Goal: Communication & Community: Answer question/provide support

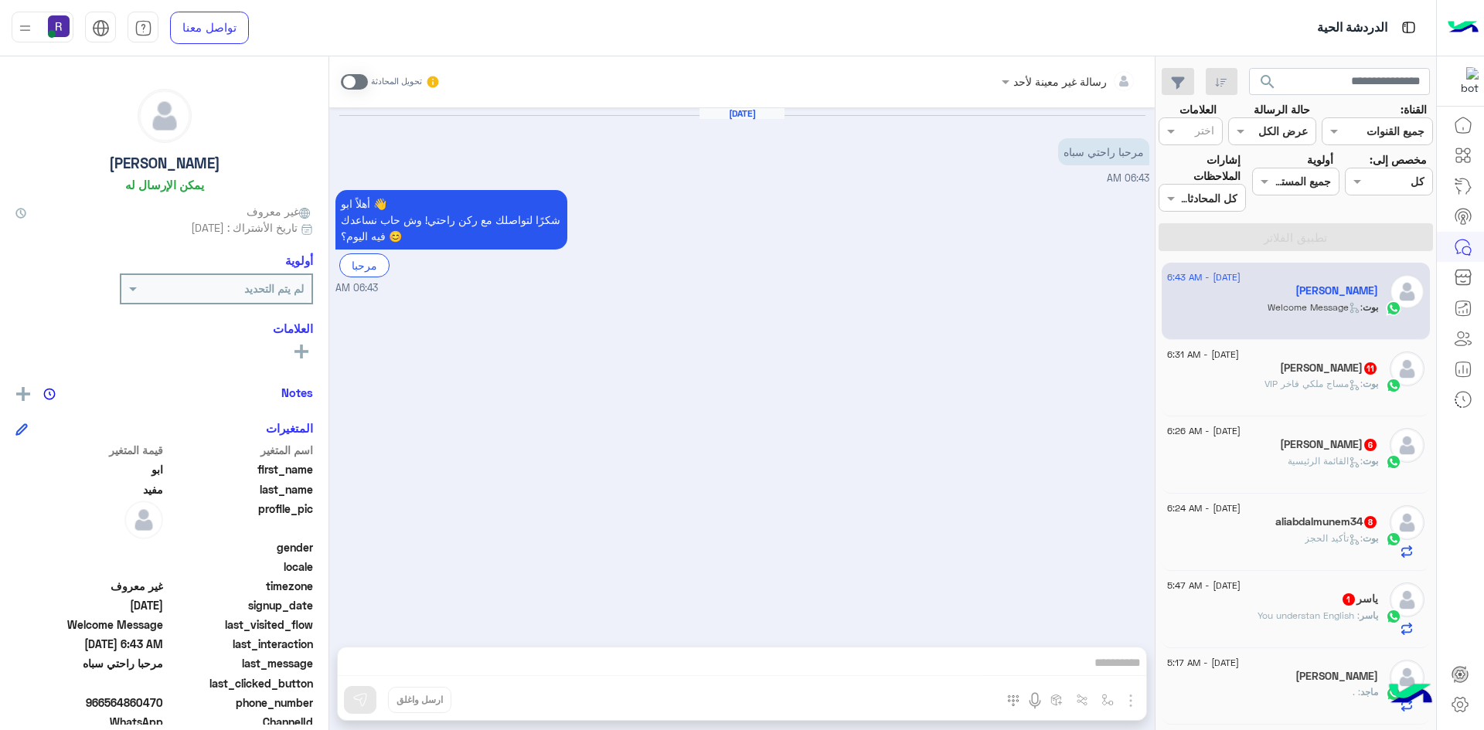
click at [352, 80] on span at bounding box center [354, 81] width 27 height 15
click at [1130, 697] on img "button" at bounding box center [1130, 701] width 19 height 19
click at [1093, 659] on span "الصور" at bounding box center [1100, 667] width 29 height 18
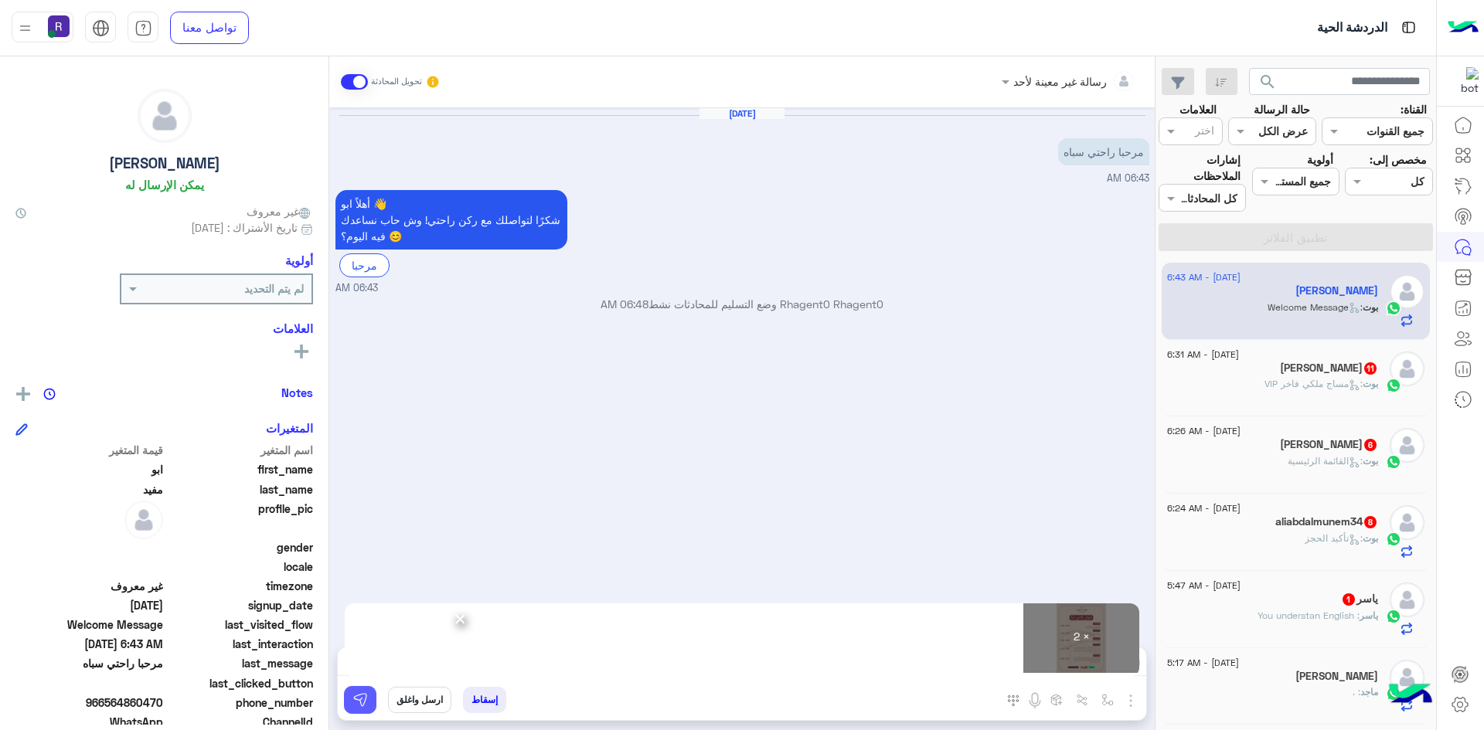
click at [369, 690] on button at bounding box center [360, 700] width 32 height 28
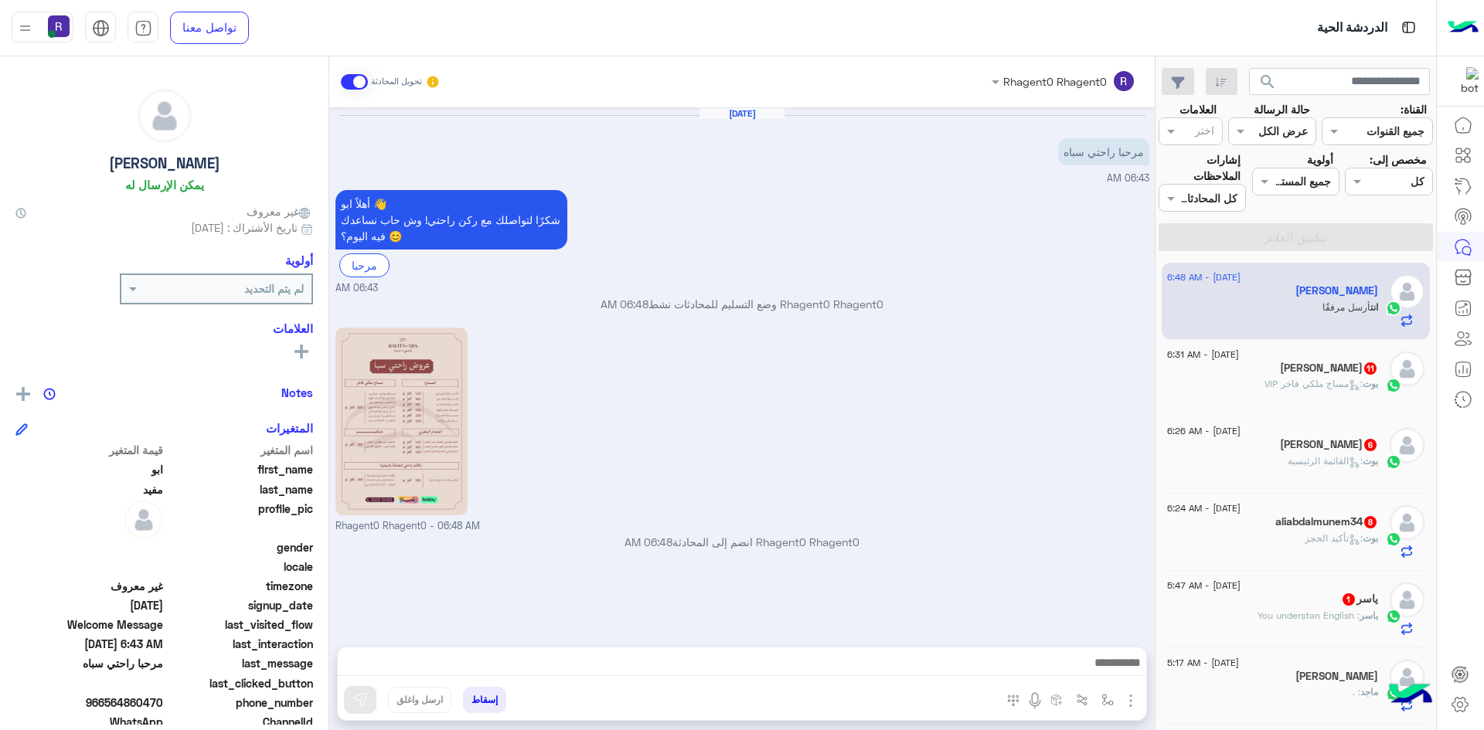
click at [1366, 538] on span "بوت" at bounding box center [1369, 538] width 15 height 12
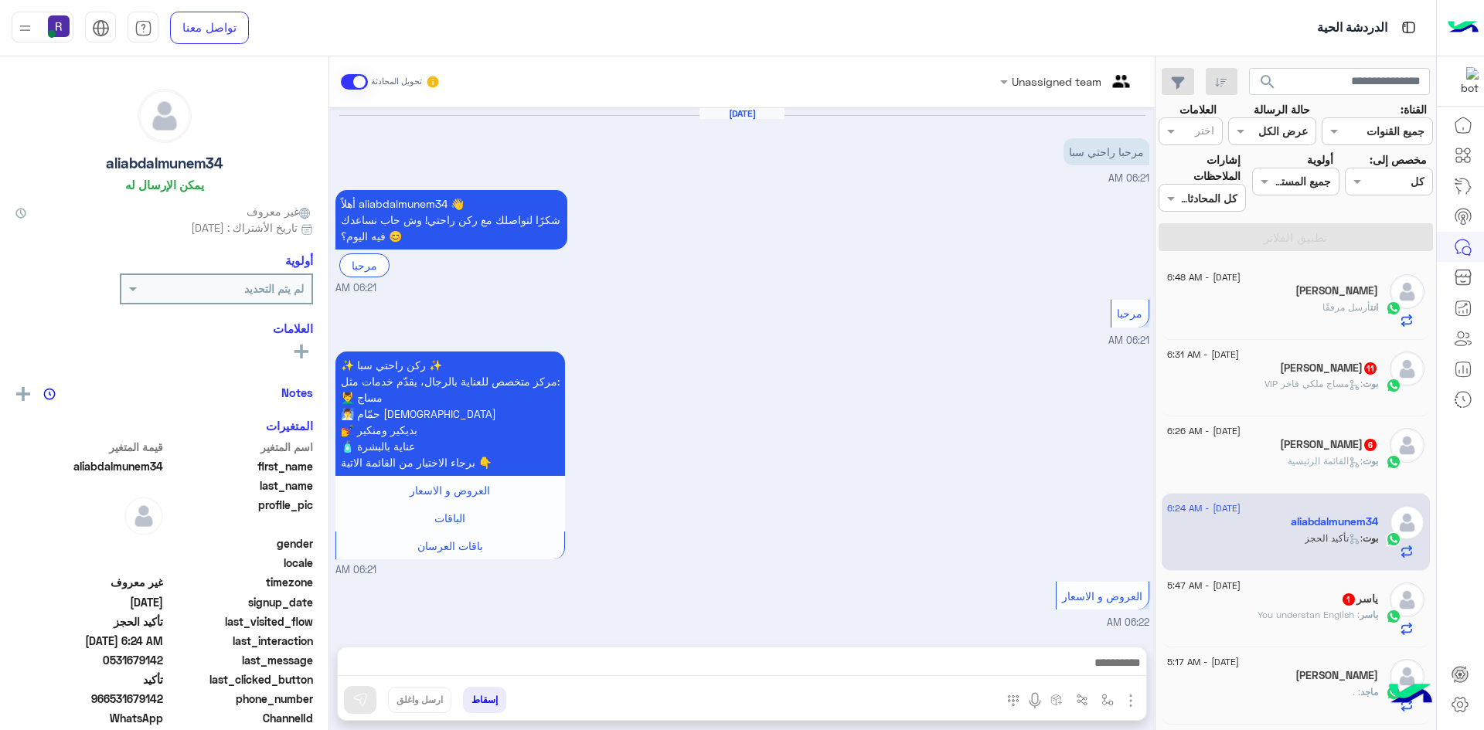
scroll to position [949, 0]
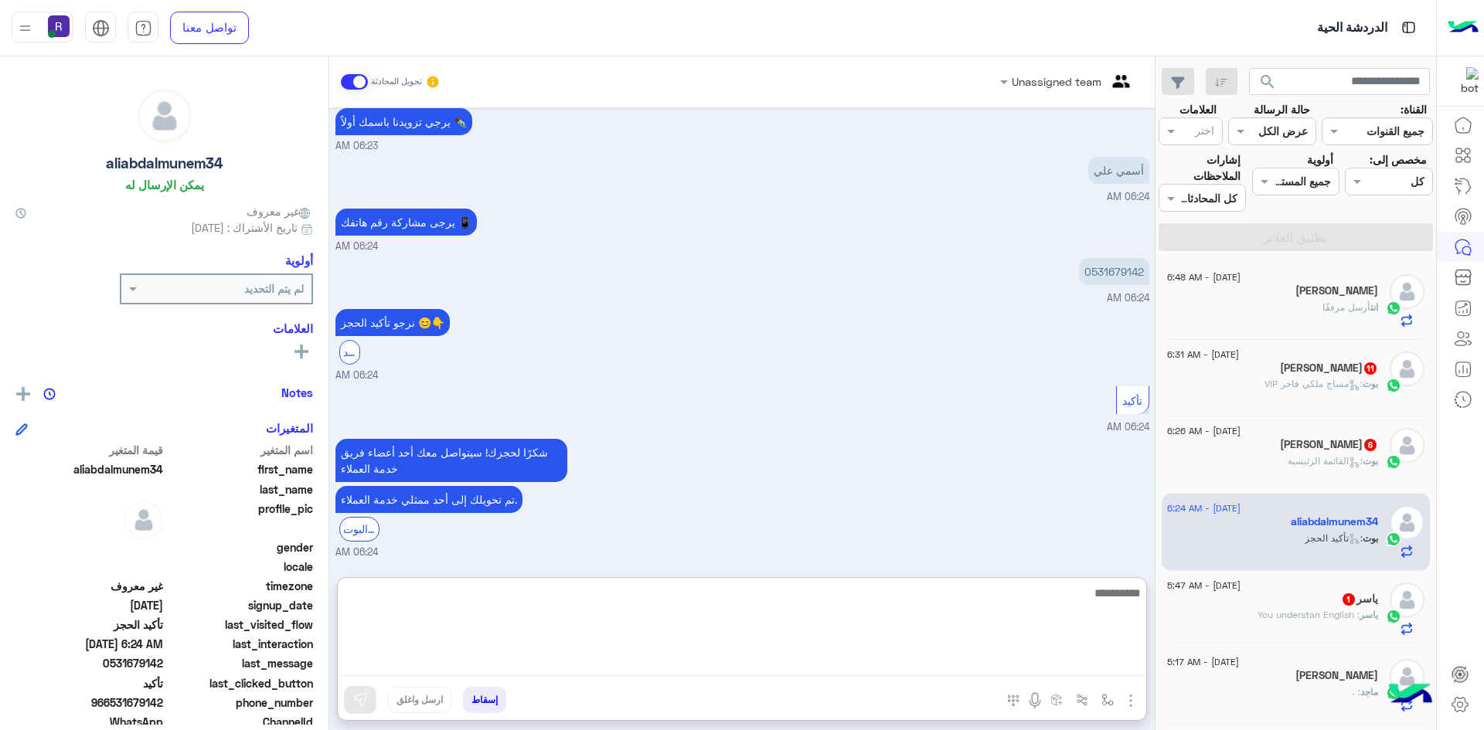
click at [826, 659] on textarea at bounding box center [742, 629] width 808 height 93
paste textarea "**********"
type textarea "**********"
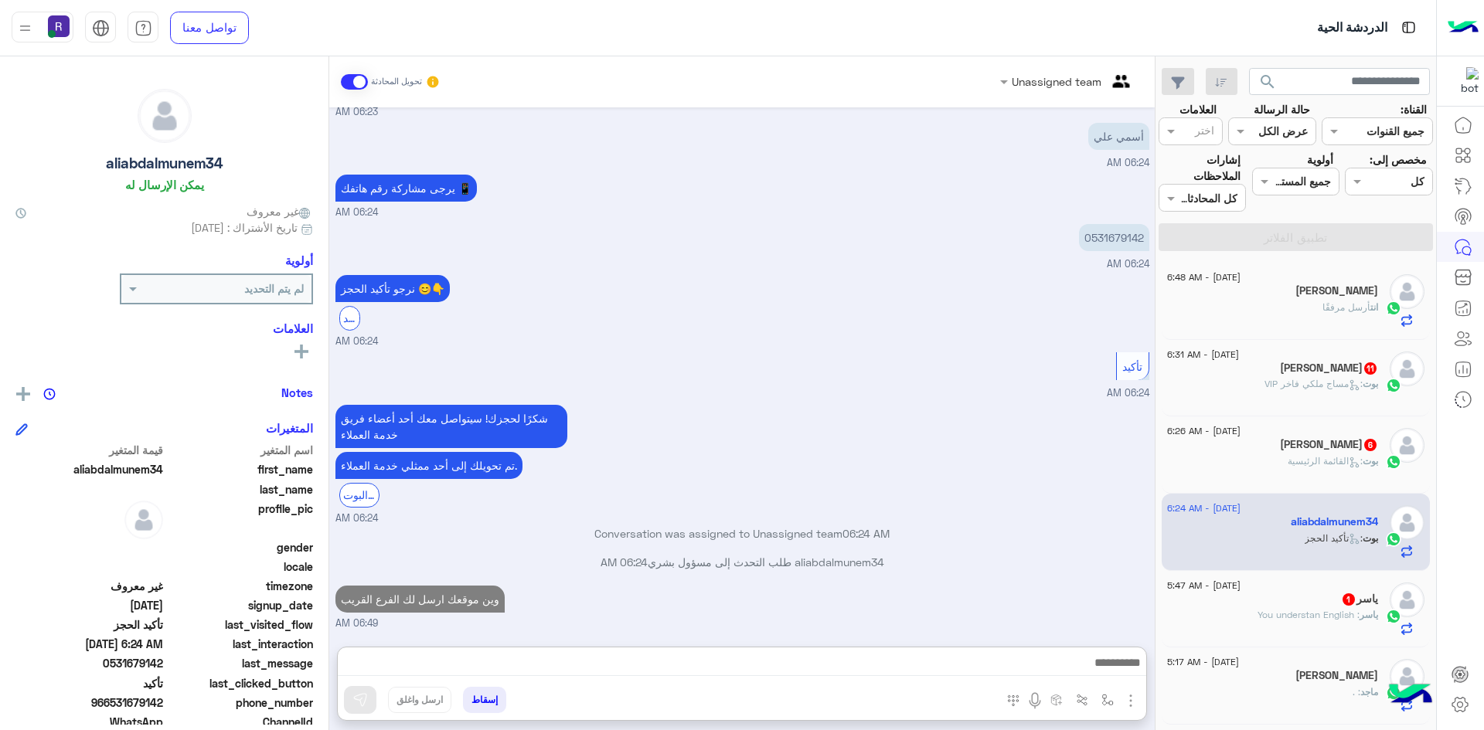
click at [1262, 447] on div "Mohamed 6" at bounding box center [1272, 446] width 211 height 16
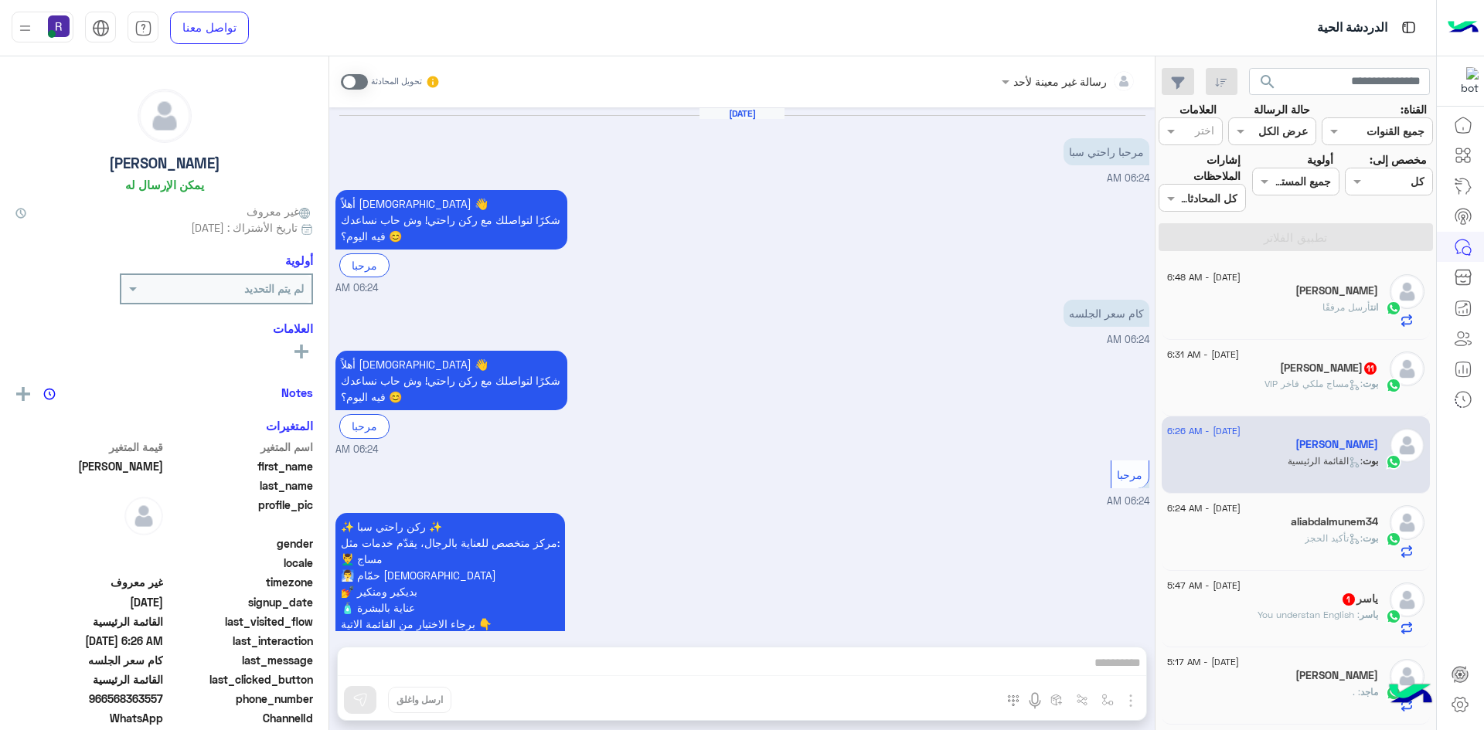
scroll to position [893, 0]
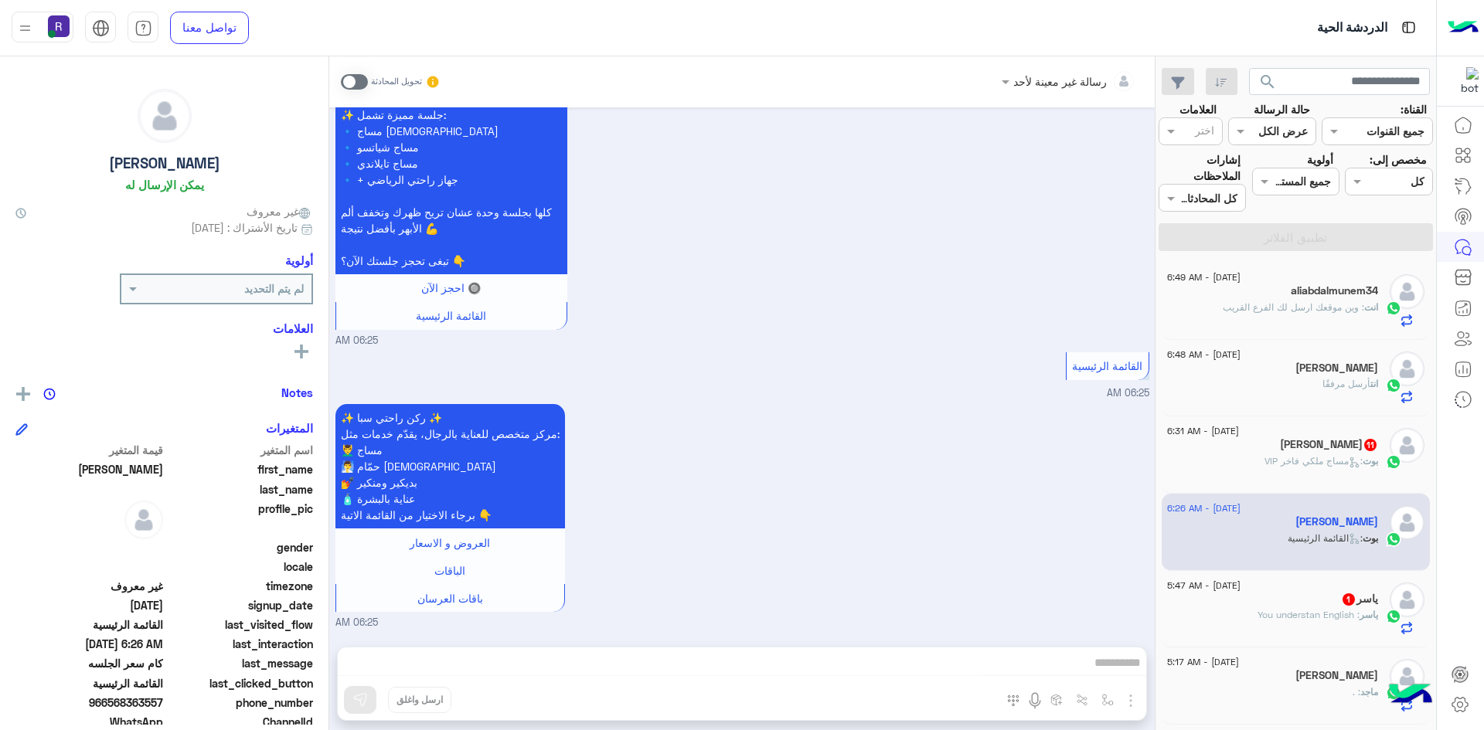
click at [1340, 440] on h5 "Alexander 11" at bounding box center [1329, 444] width 98 height 13
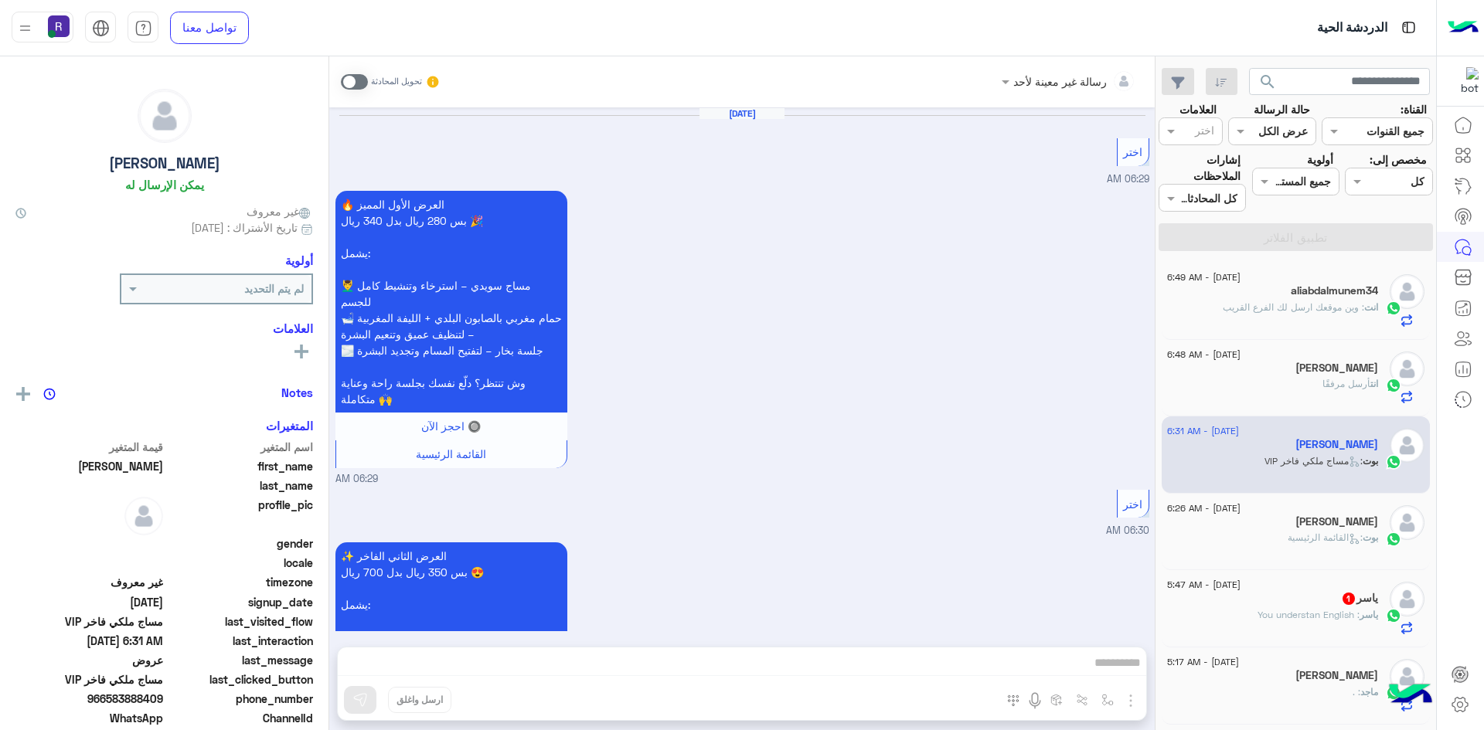
scroll to position [2772, 0]
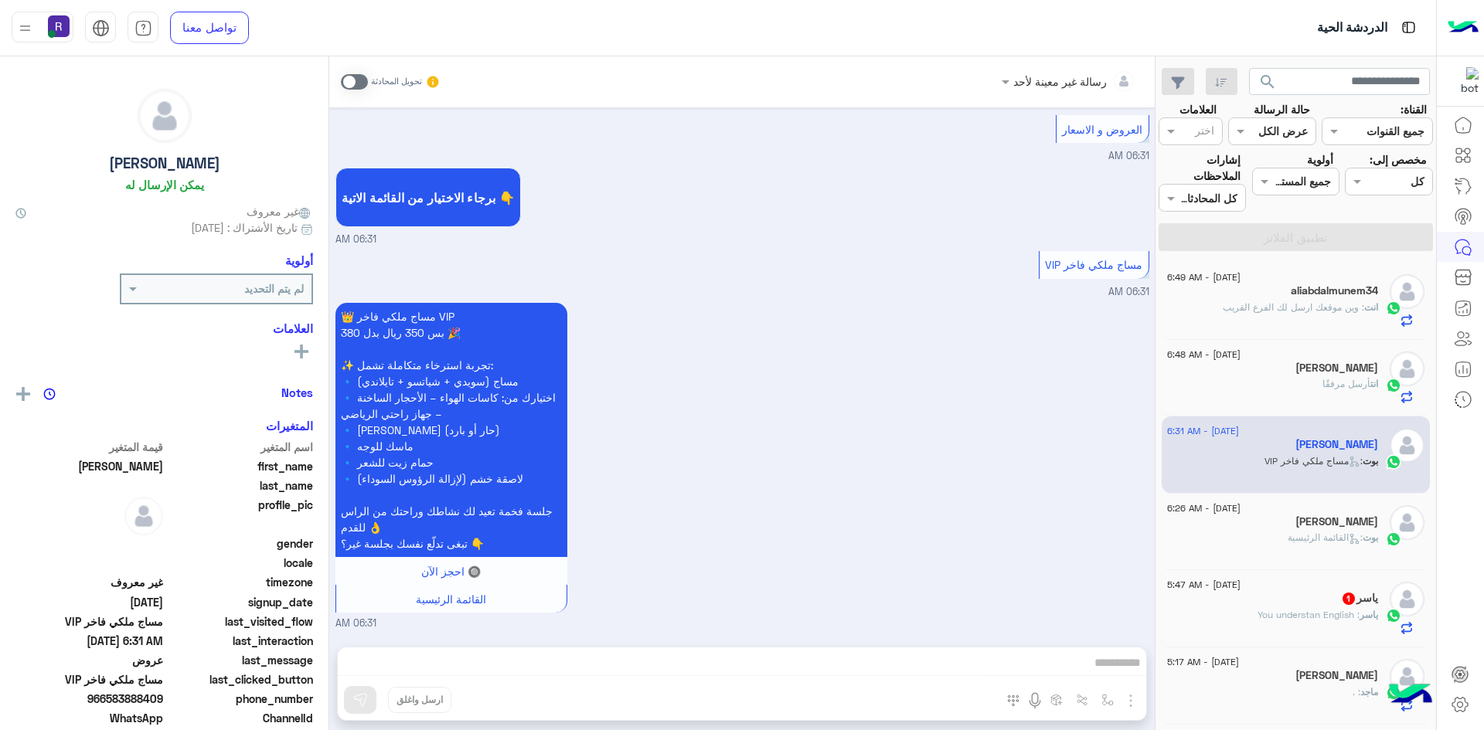
click at [1372, 630] on div "یاسر : You understan English" at bounding box center [1272, 621] width 211 height 27
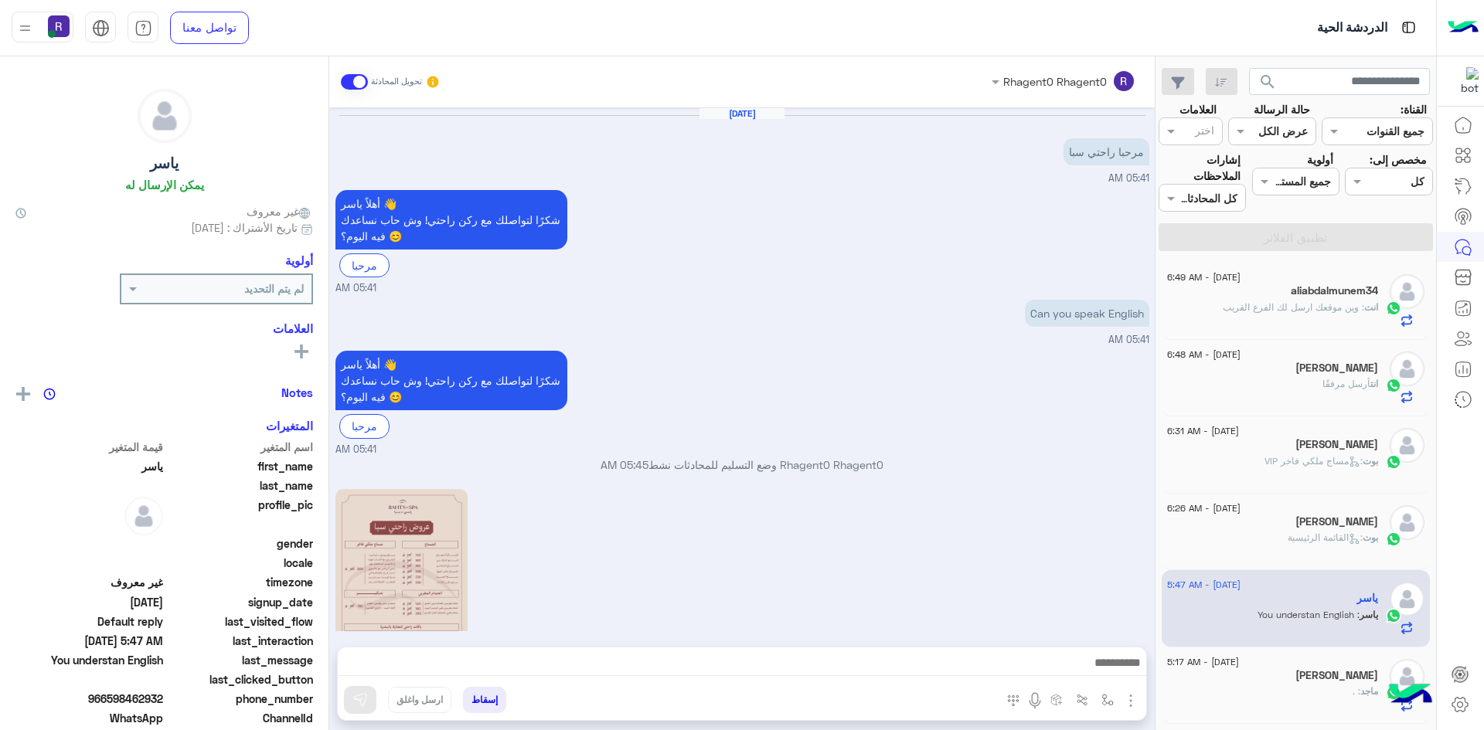
scroll to position [354, 0]
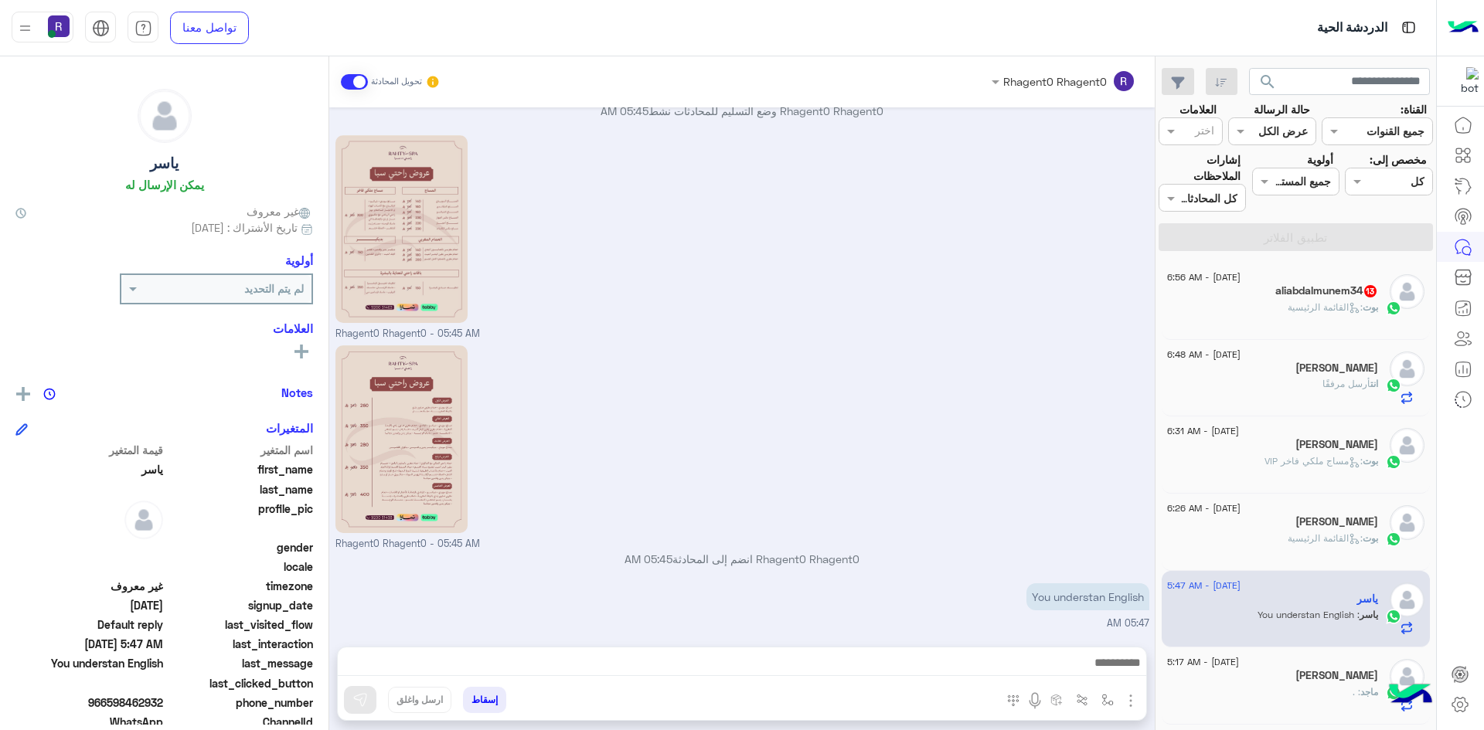
click at [1303, 319] on div "بوت : القائمة الرئيسية" at bounding box center [1272, 314] width 211 height 27
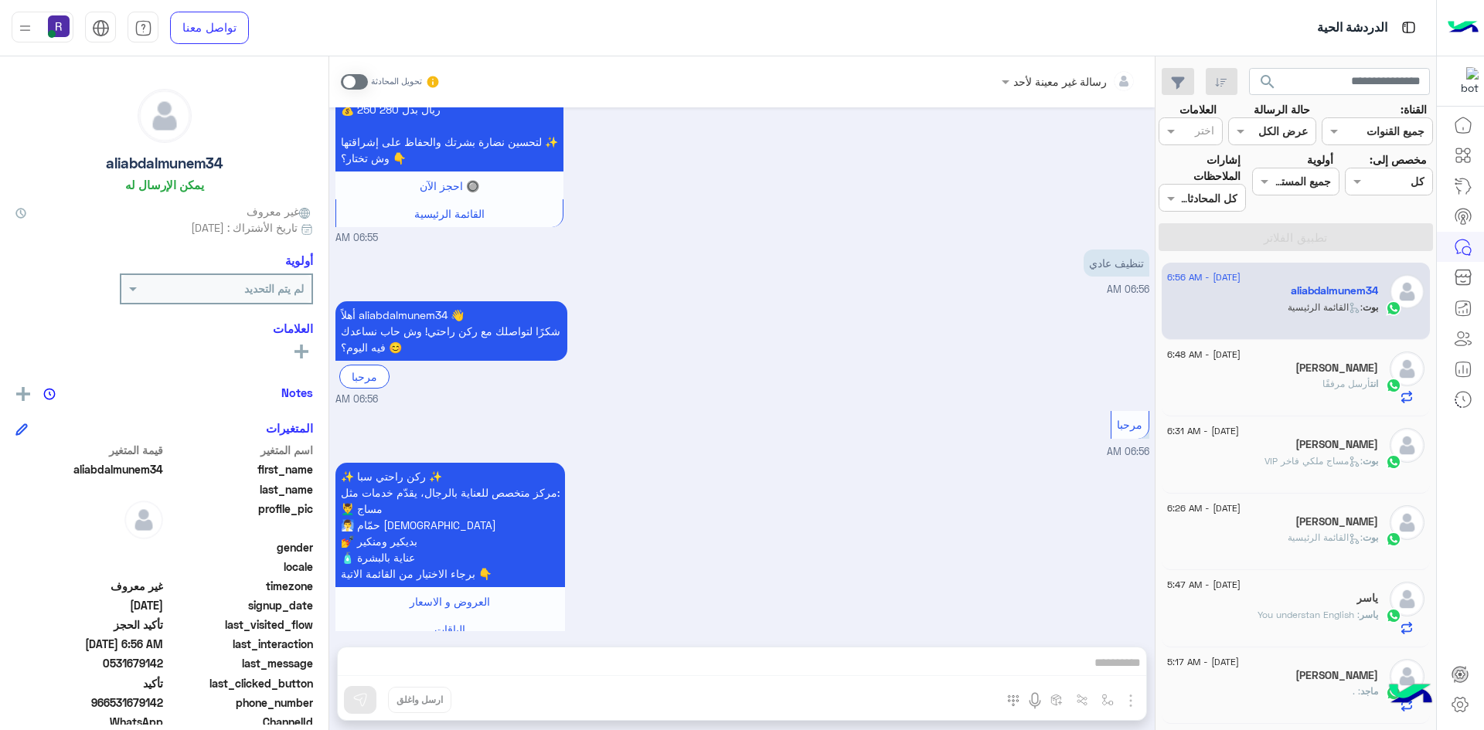
scroll to position [1495, 0]
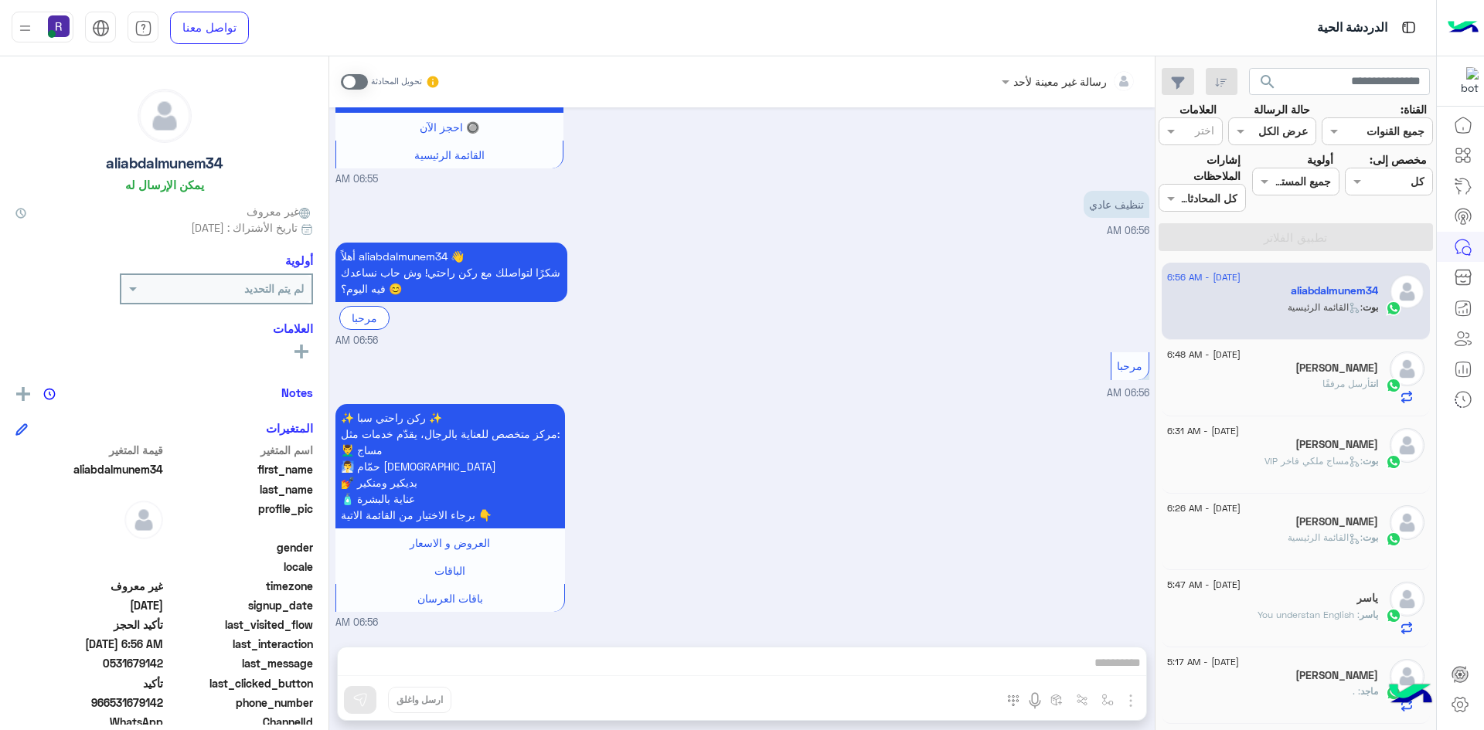
click at [1120, 202] on p "تنظيف عادي" at bounding box center [1116, 204] width 66 height 27
click at [1046, 668] on div "رسالة غير معينة لأحد تحويل المحادثة Aug 21, 2025 يرجي تزويدنا باسمك أولاً ✒️ 06…" at bounding box center [741, 396] width 825 height 680
click at [368, 79] on div "تحويل المحادثة" at bounding box center [391, 82] width 100 height 28
click at [354, 79] on span at bounding box center [354, 81] width 27 height 15
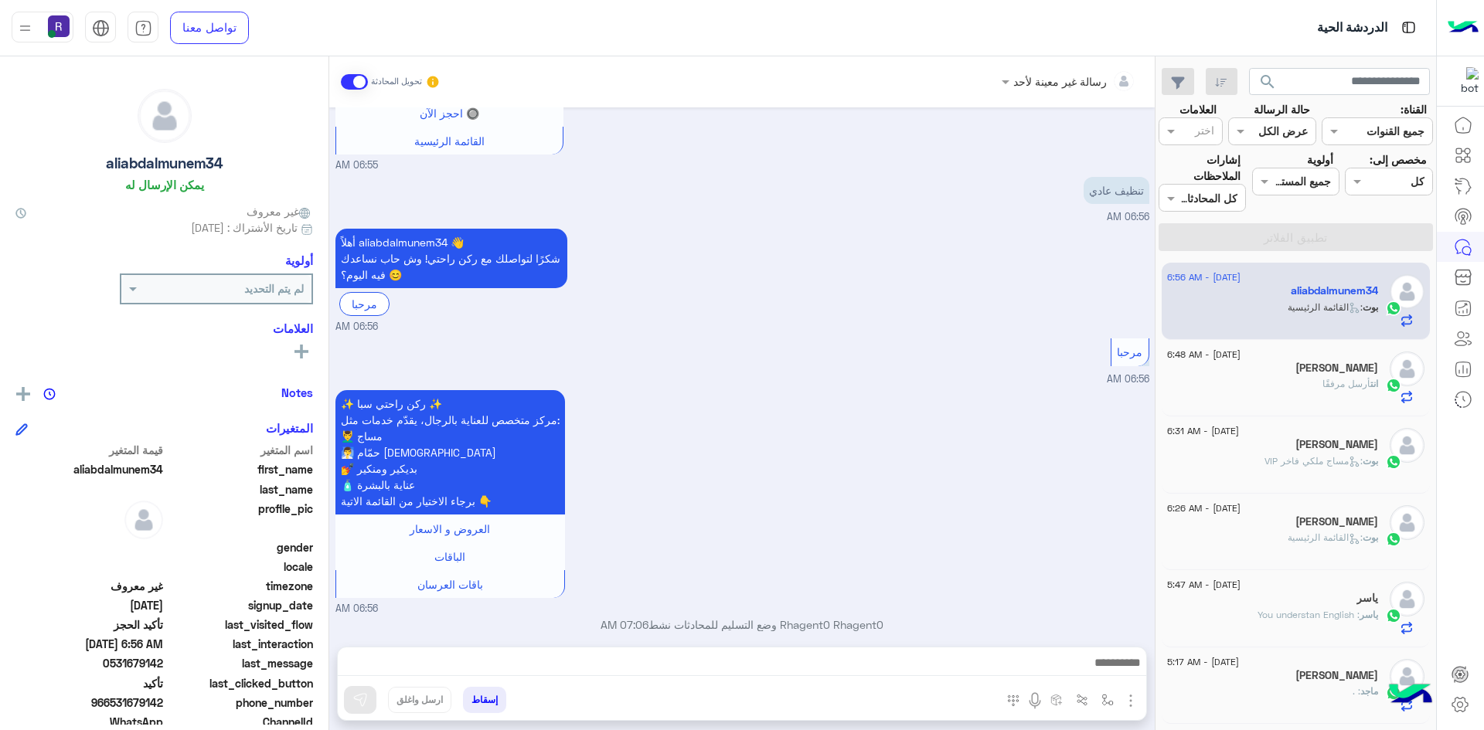
scroll to position [1524, 0]
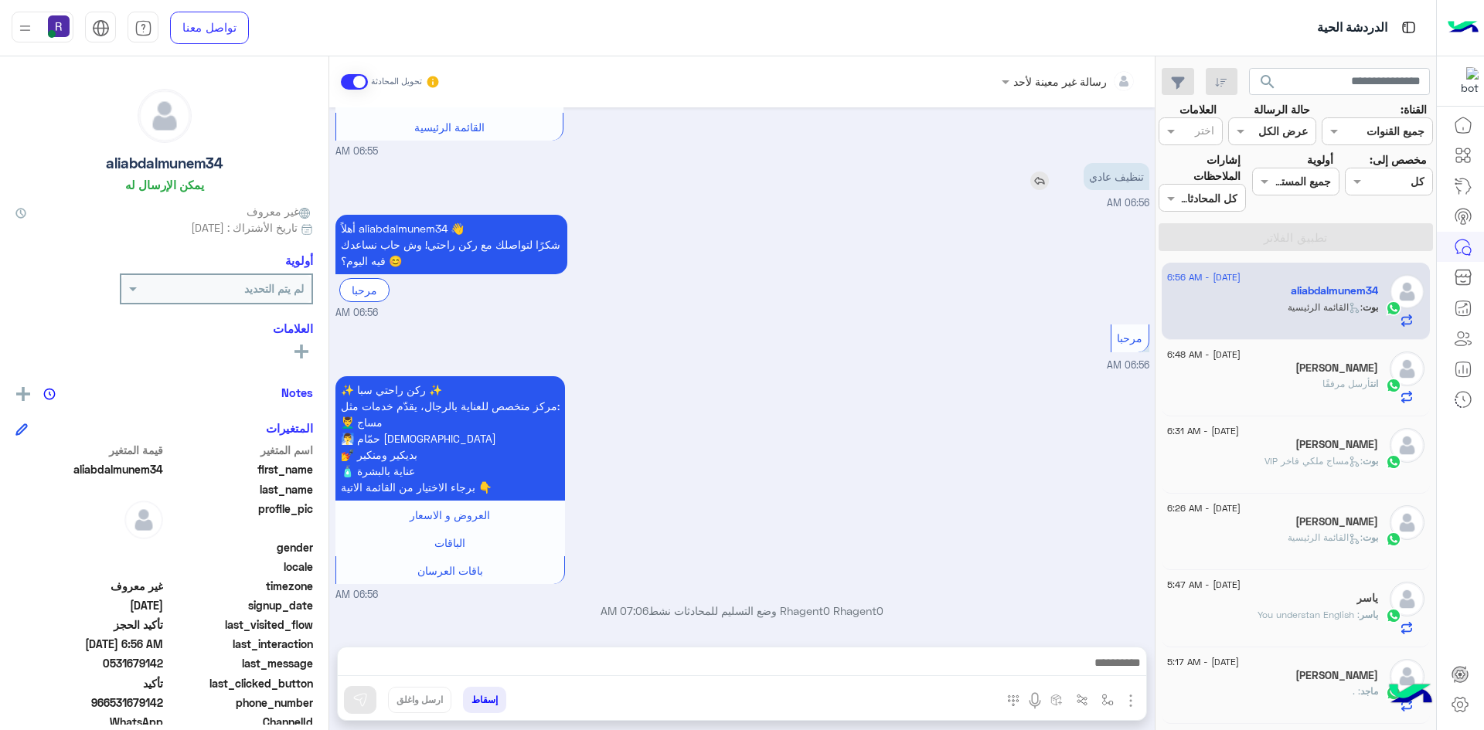
click at [1026, 178] on div "تنظيف عادي" at bounding box center [1072, 176] width 154 height 27
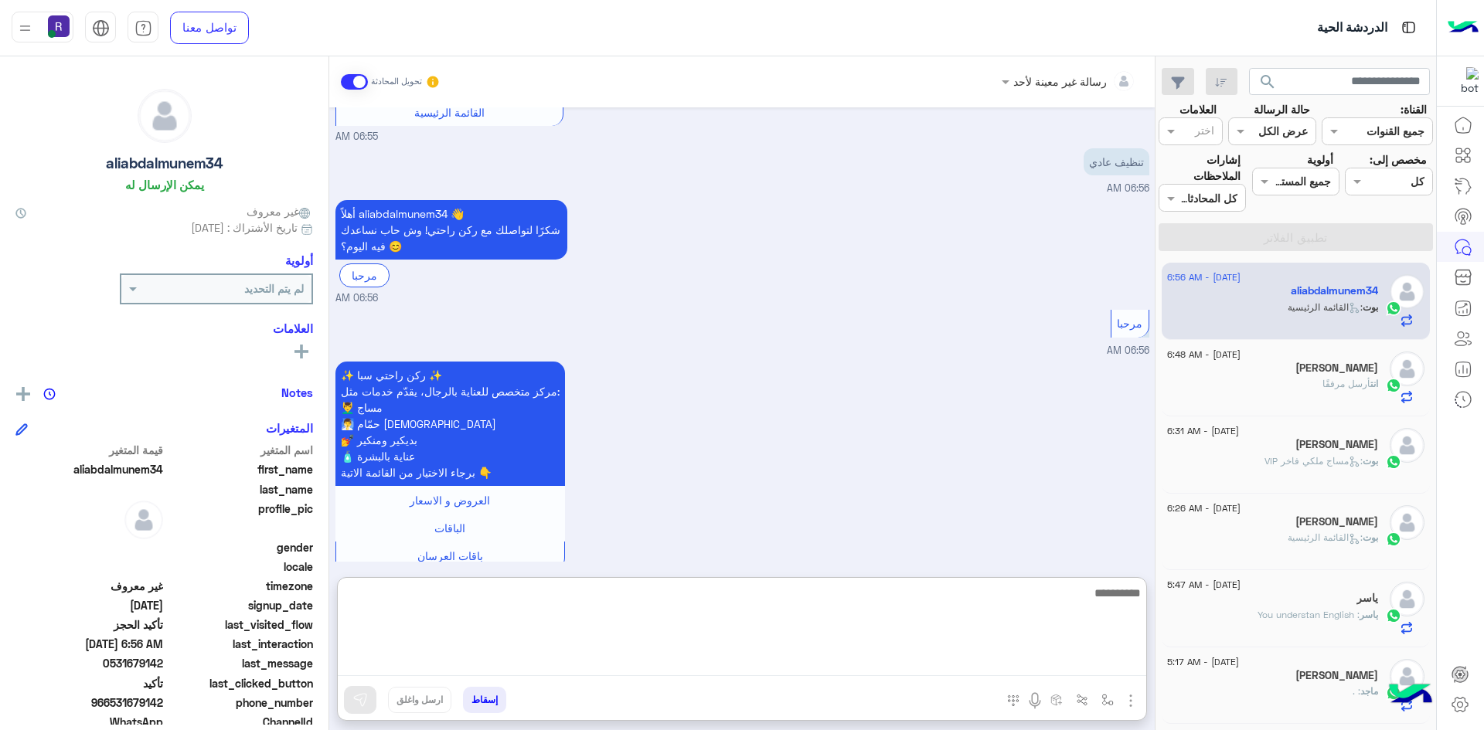
click at [989, 654] on textarea at bounding box center [742, 629] width 808 height 93
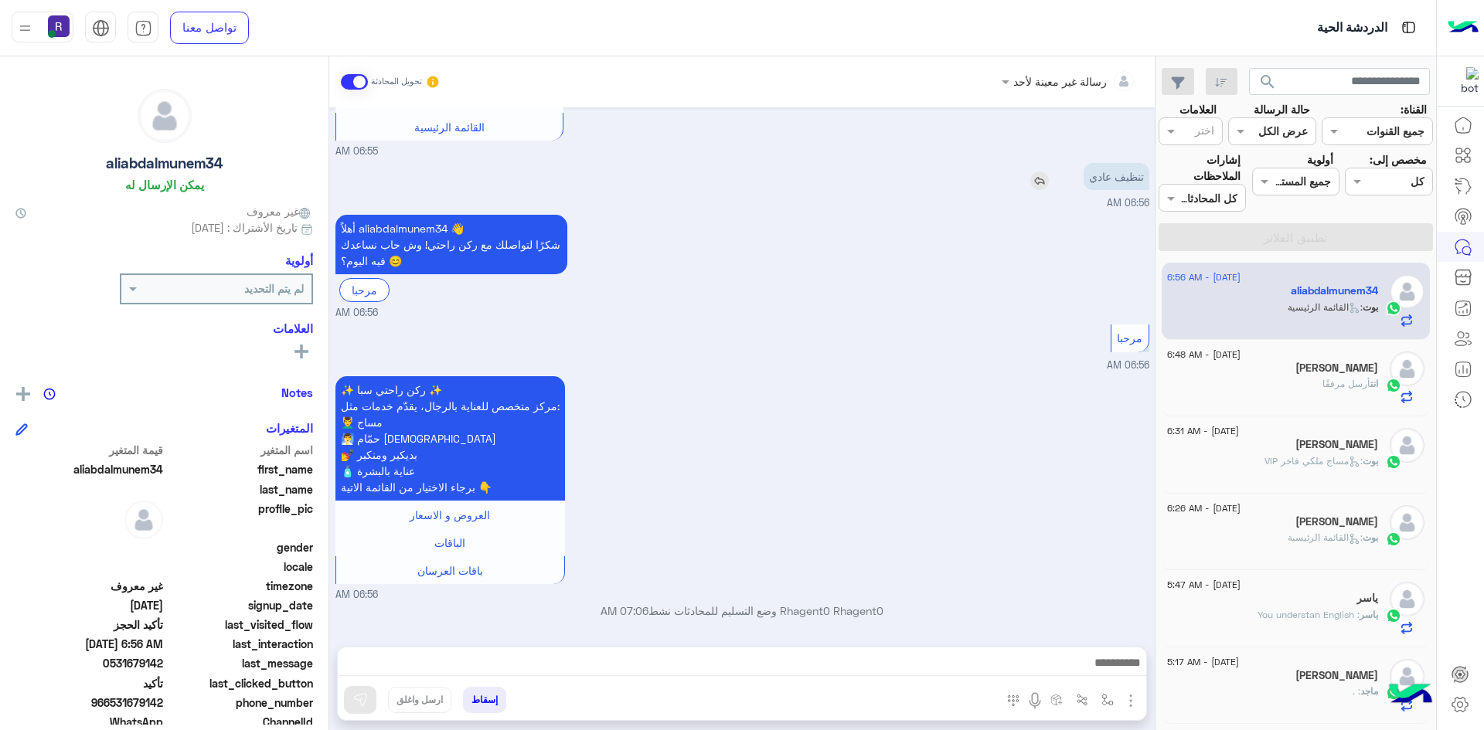
click at [1041, 182] on img at bounding box center [1039, 181] width 19 height 19
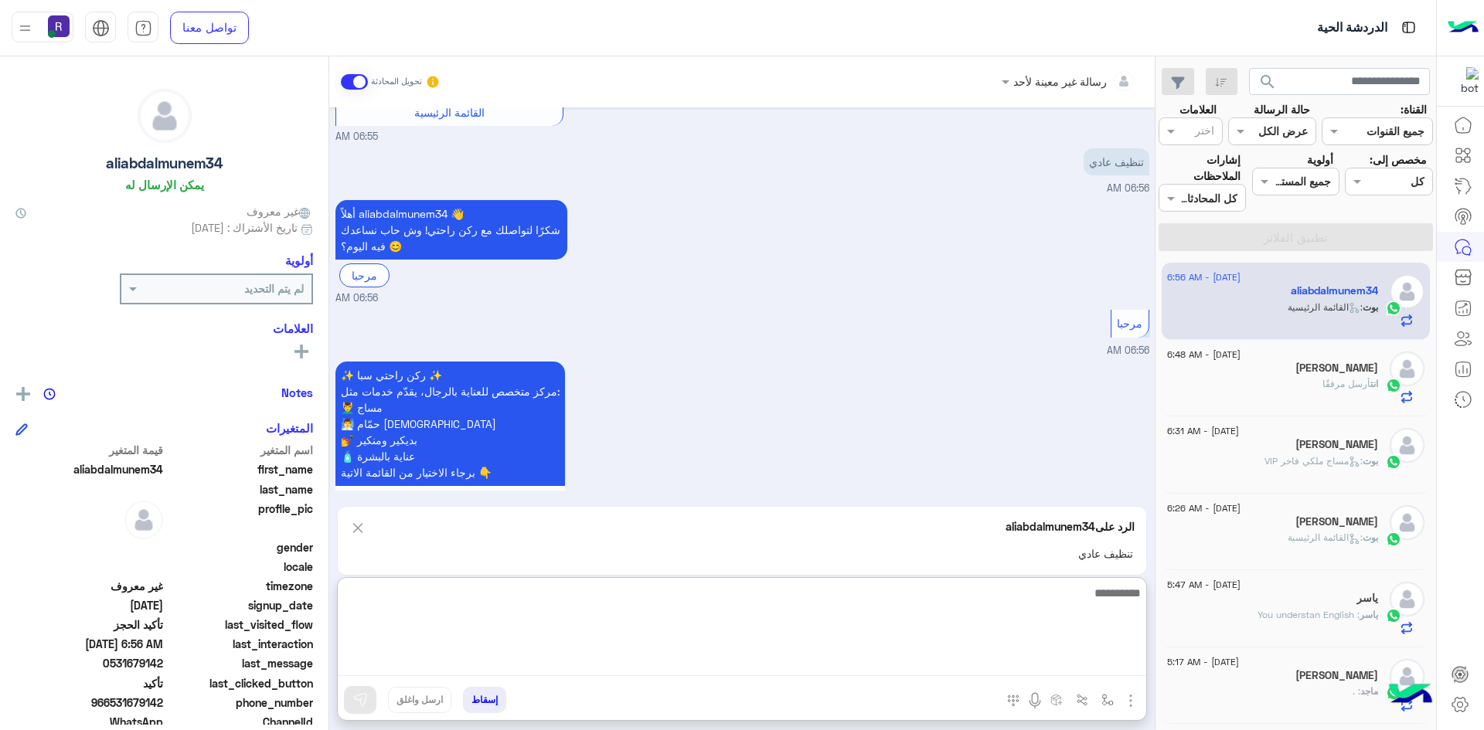
click at [1024, 674] on textarea at bounding box center [742, 629] width 808 height 93
type textarea "*****"
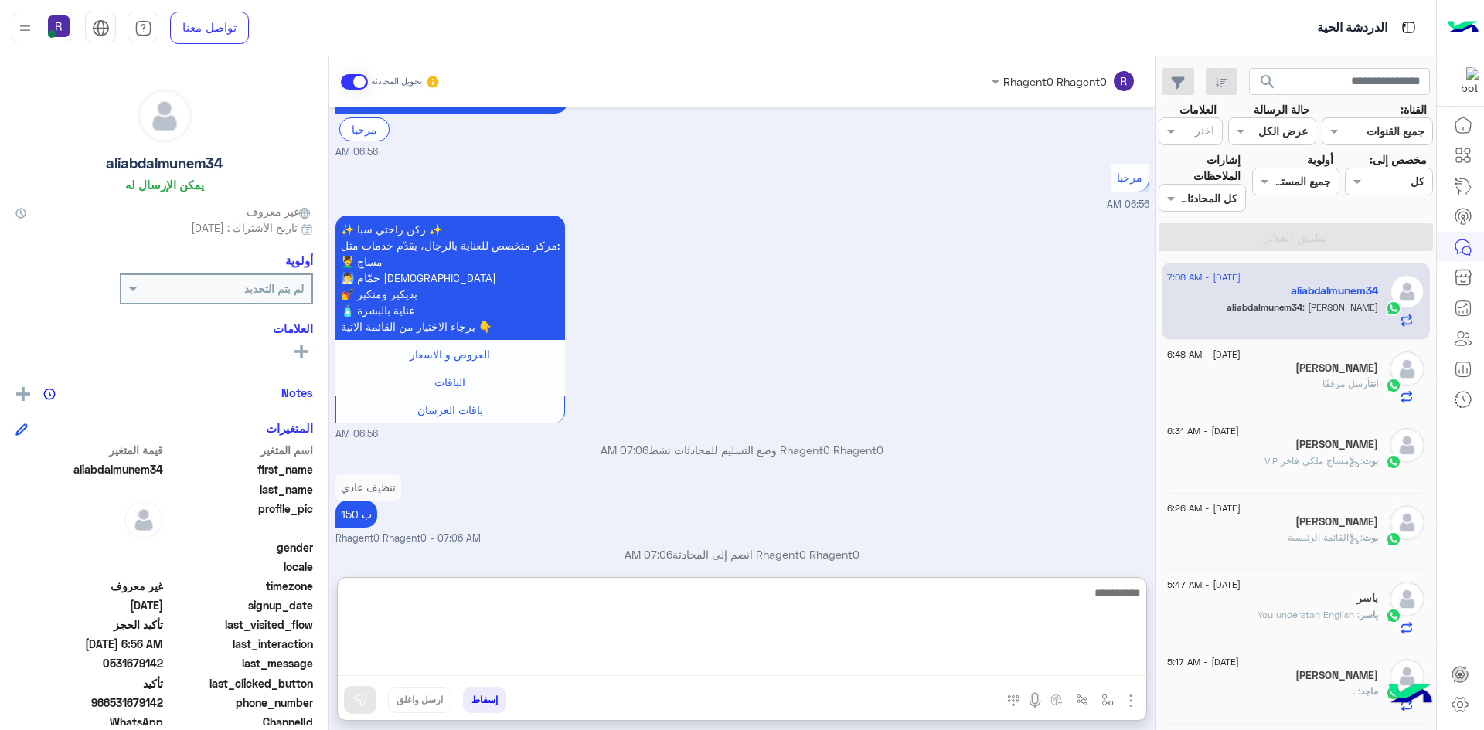
scroll to position [1680, 0]
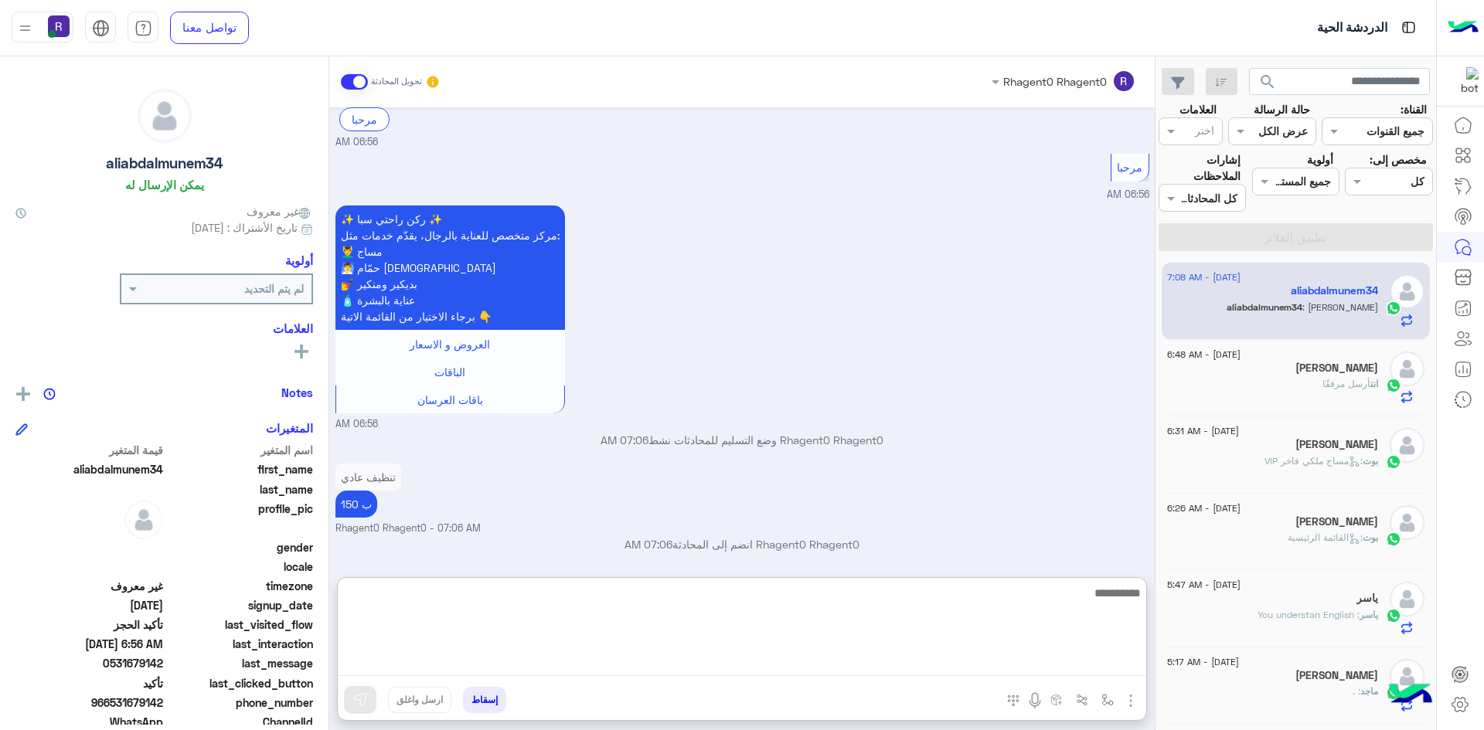
click at [1021, 616] on textarea at bounding box center [742, 629] width 808 height 93
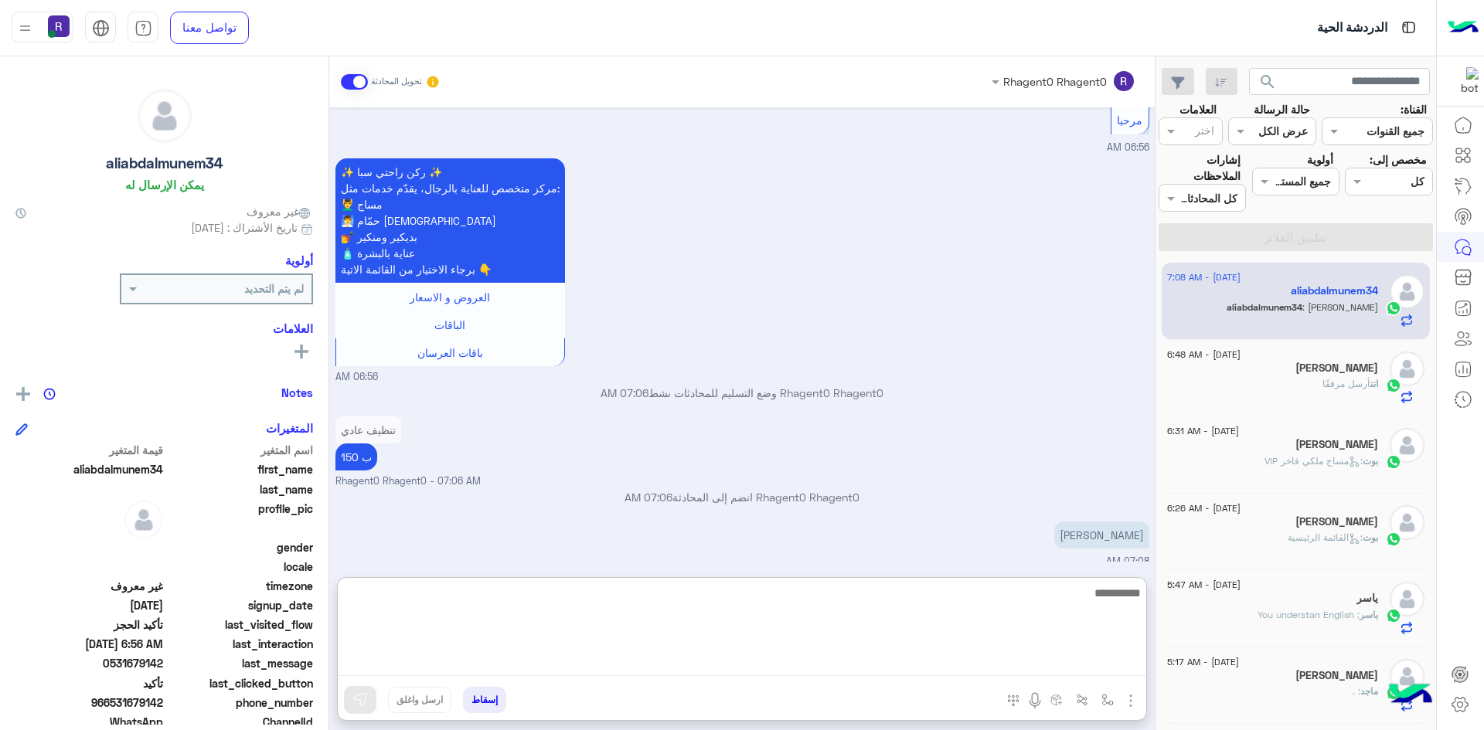
scroll to position [1749, 0]
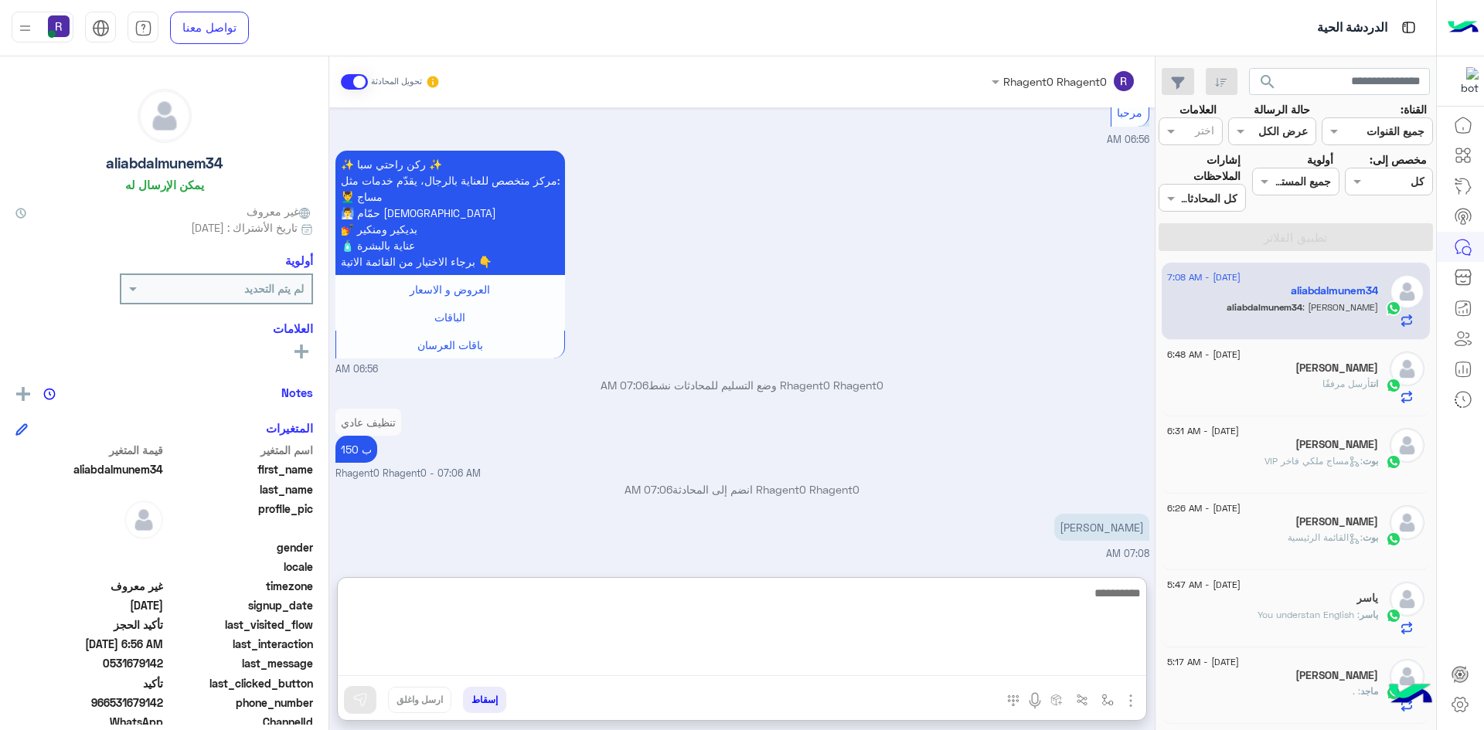
click at [1060, 641] on textarea at bounding box center [742, 629] width 808 height 93
type textarea "**********"
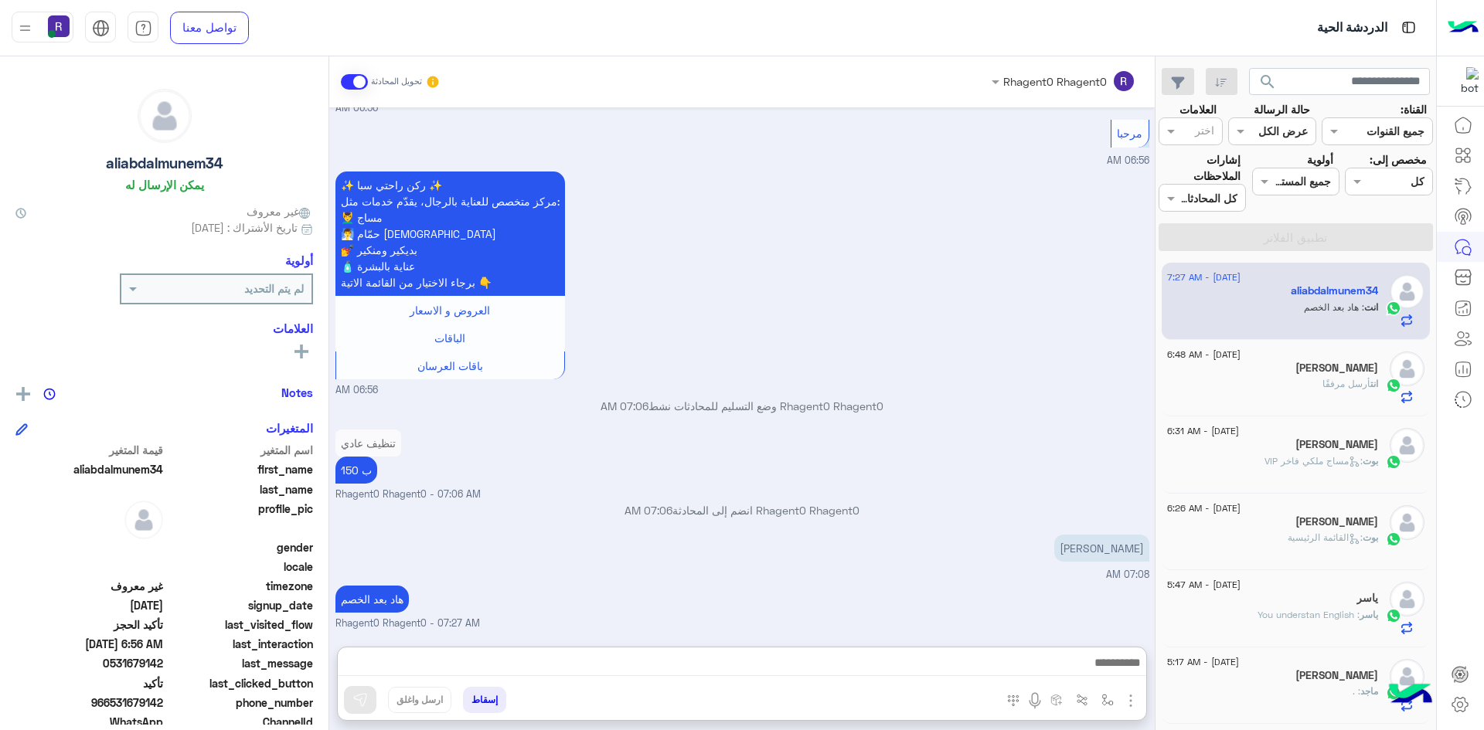
click at [1016, 447] on div "Aug 21, 2025 يرجي تزويدنا باسمك أولاً ✒️ 06:54 AM علي 06:54 AM يرجى مشاركة رقم …" at bounding box center [741, 369] width 825 height 524
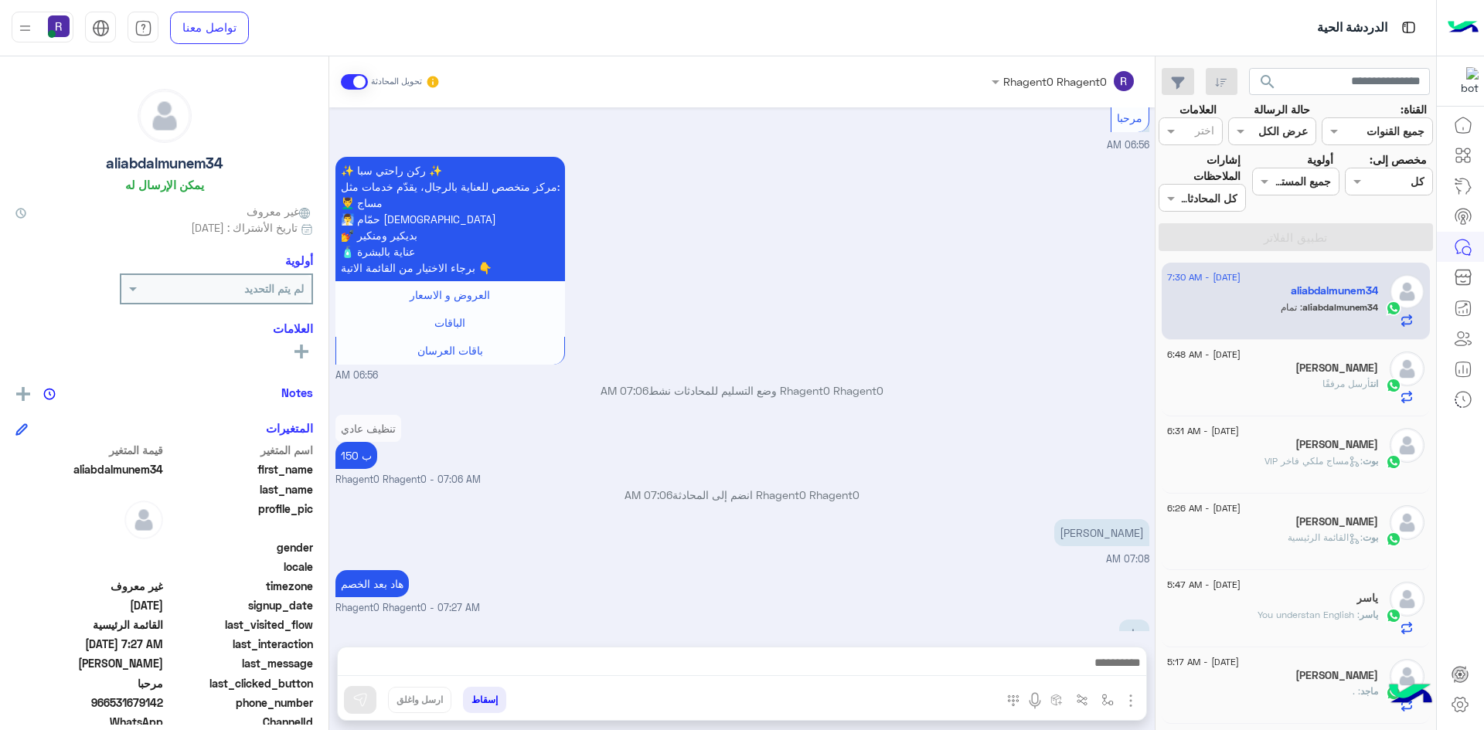
scroll to position [1501, 0]
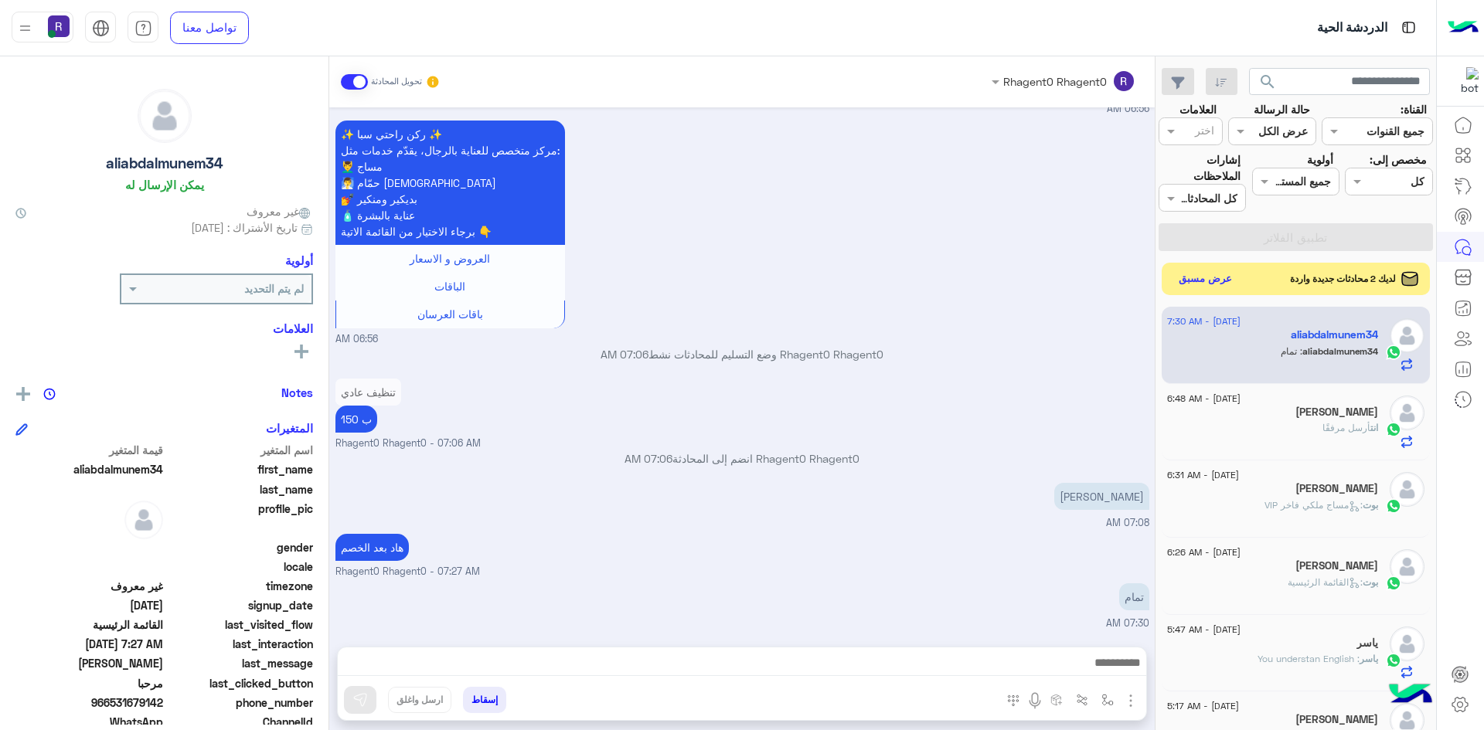
click at [1229, 280] on button "عرض مسبق" at bounding box center [1205, 279] width 65 height 21
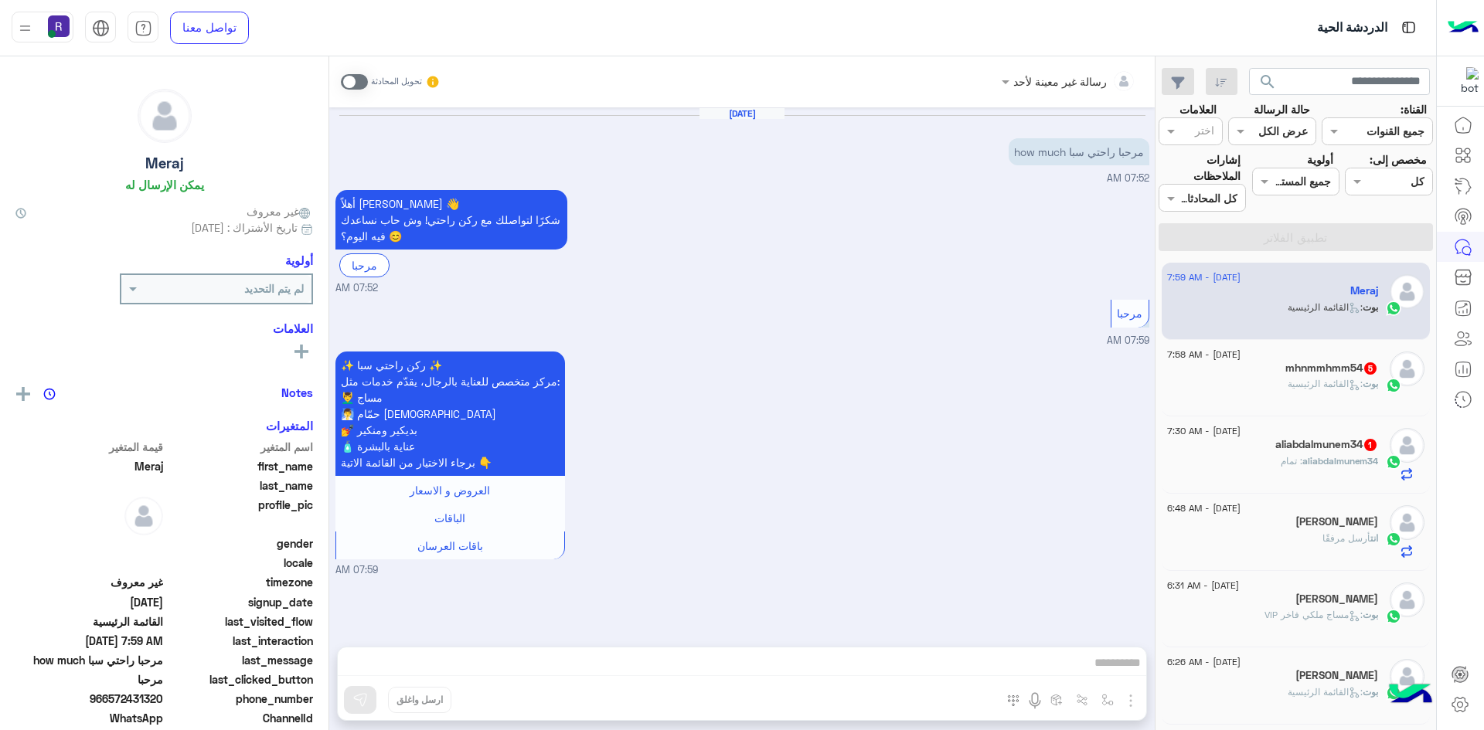
click at [1324, 373] on h5 "mhnmmhmm54 5" at bounding box center [1331, 368] width 93 height 13
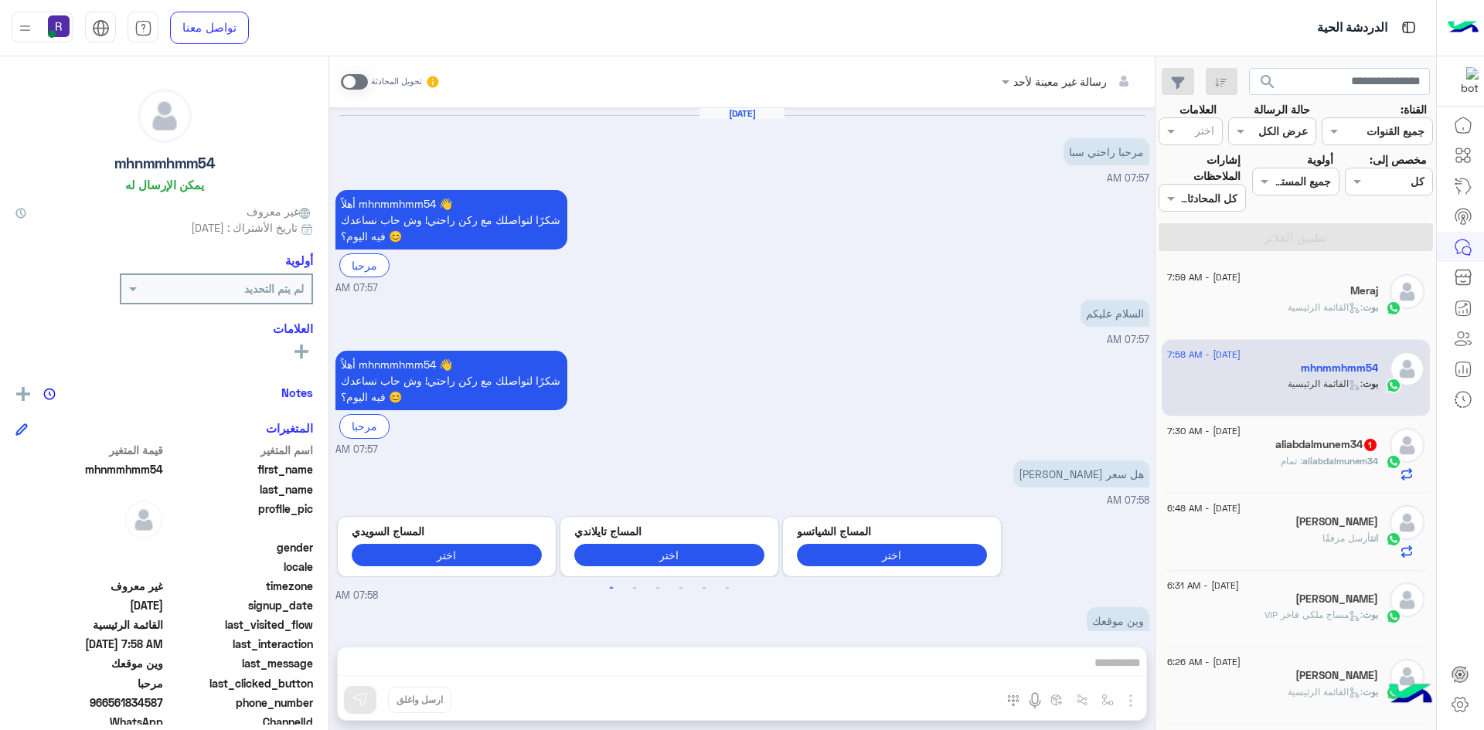
scroll to position [416, 0]
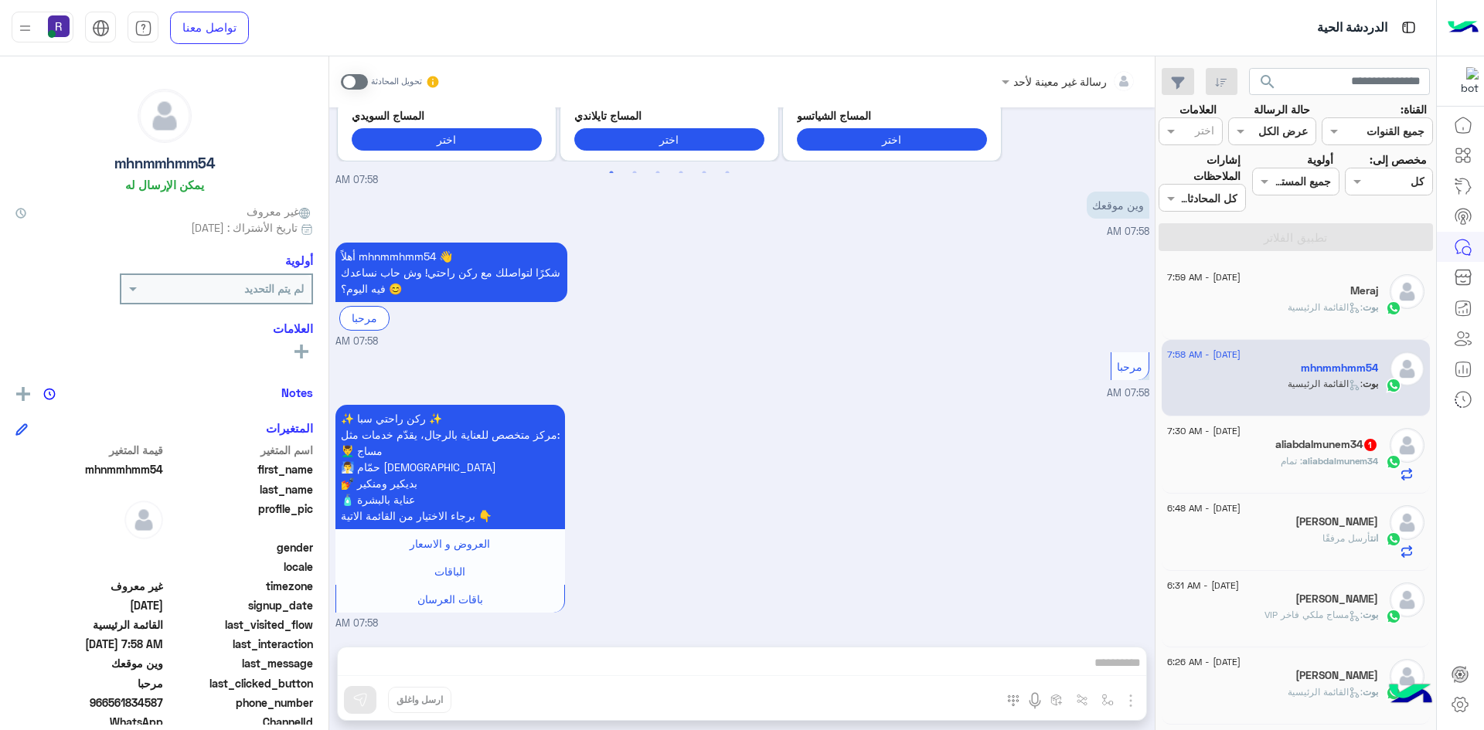
click at [1310, 474] on div "aliabdalmunem34 : تمام" at bounding box center [1272, 467] width 211 height 27
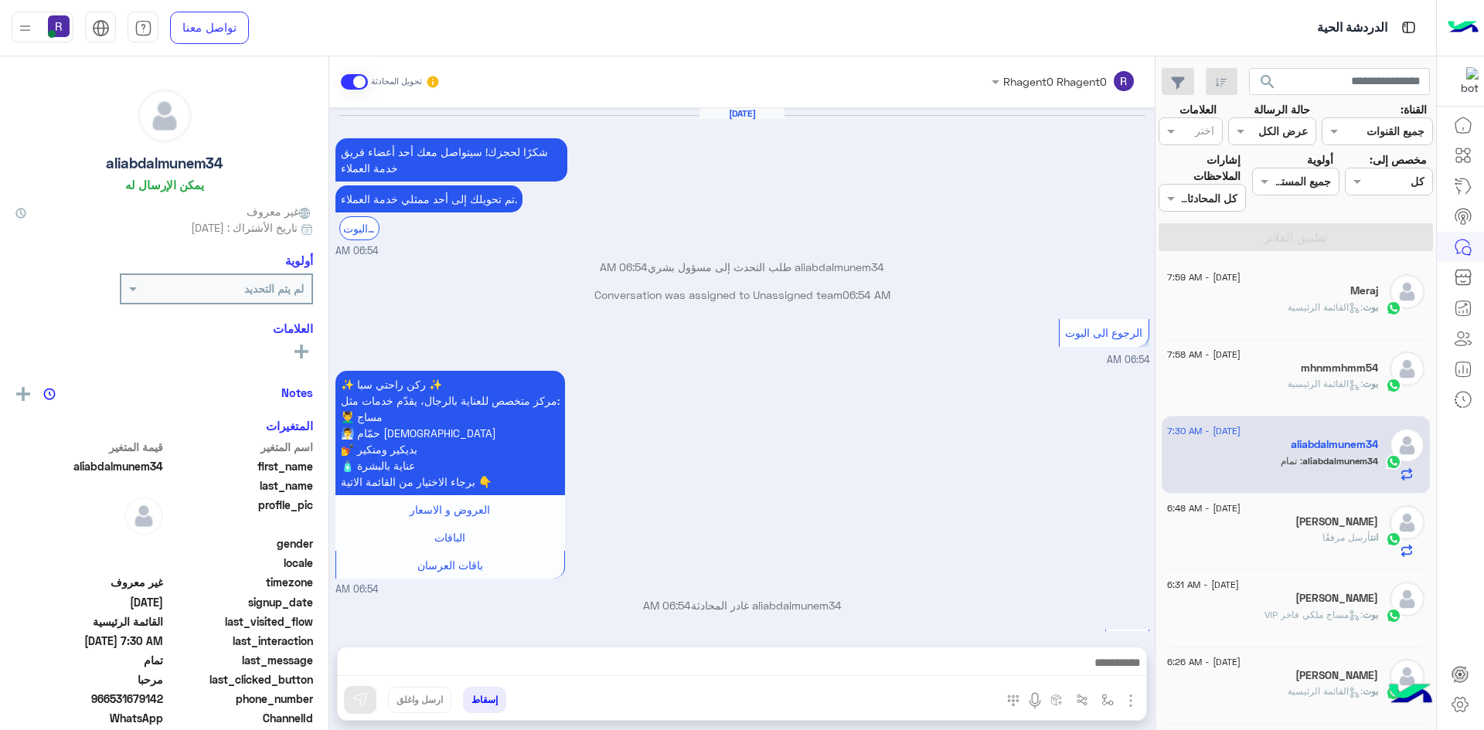
scroll to position [1450, 0]
